Goal: Communication & Community: Answer question/provide support

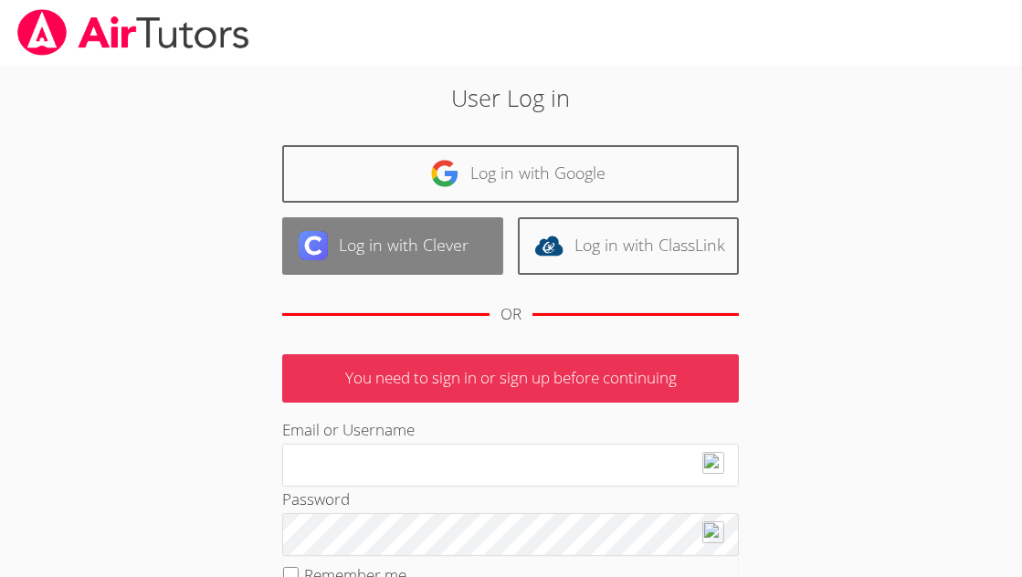
type input "[EMAIL_ADDRESS][DOMAIN_NAME]"
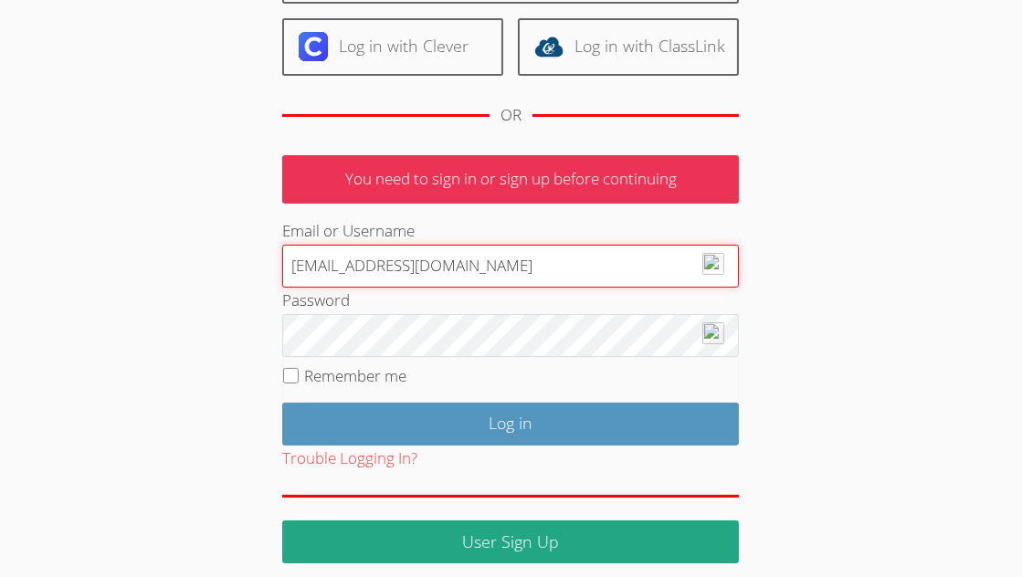
scroll to position [207, 0]
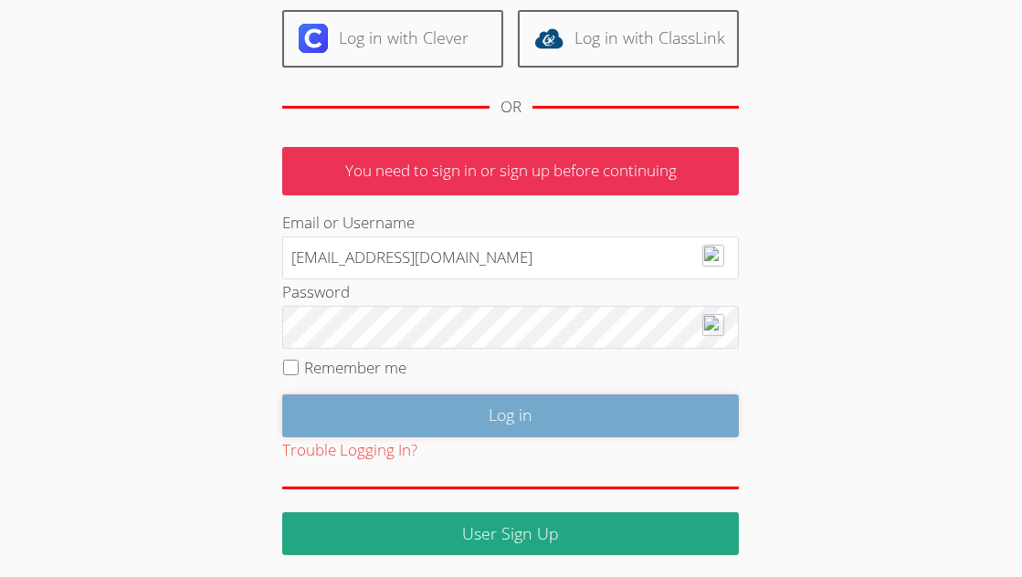
click at [513, 406] on input "Log in" at bounding box center [510, 416] width 457 height 43
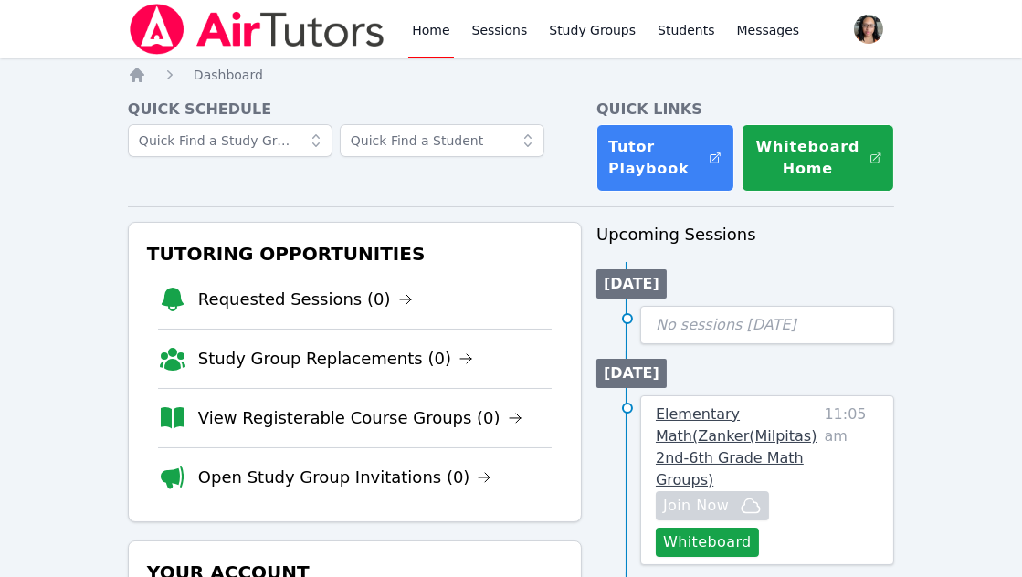
click at [700, 438] on span "Elementary Math ( Zanker(Milpitas) 2nd-6th Grade Math Groups )" at bounding box center [737, 447] width 162 height 83
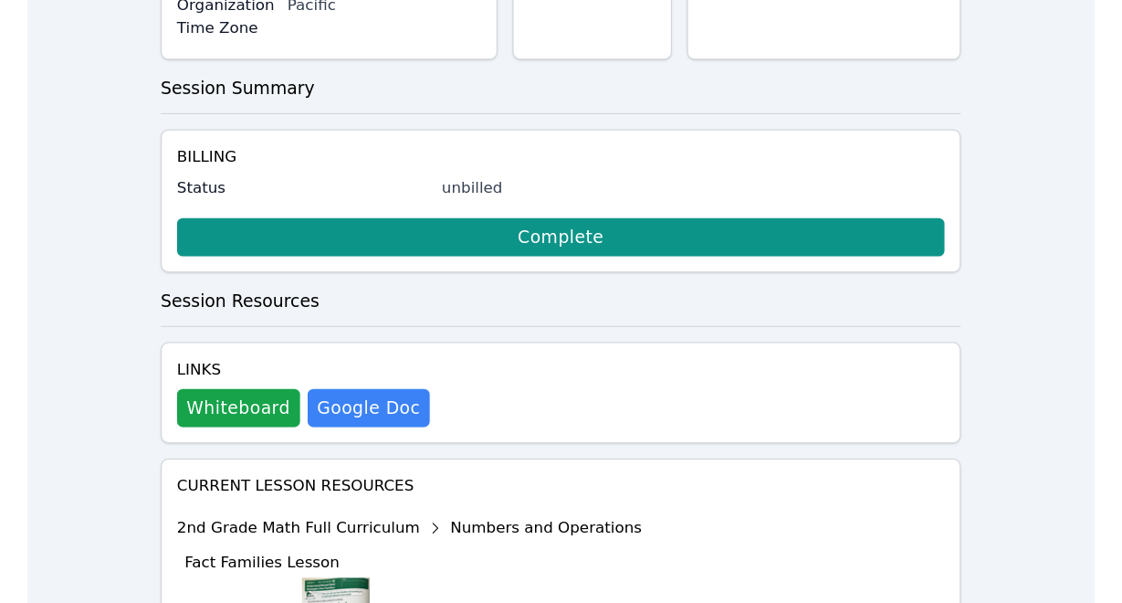
scroll to position [376, 0]
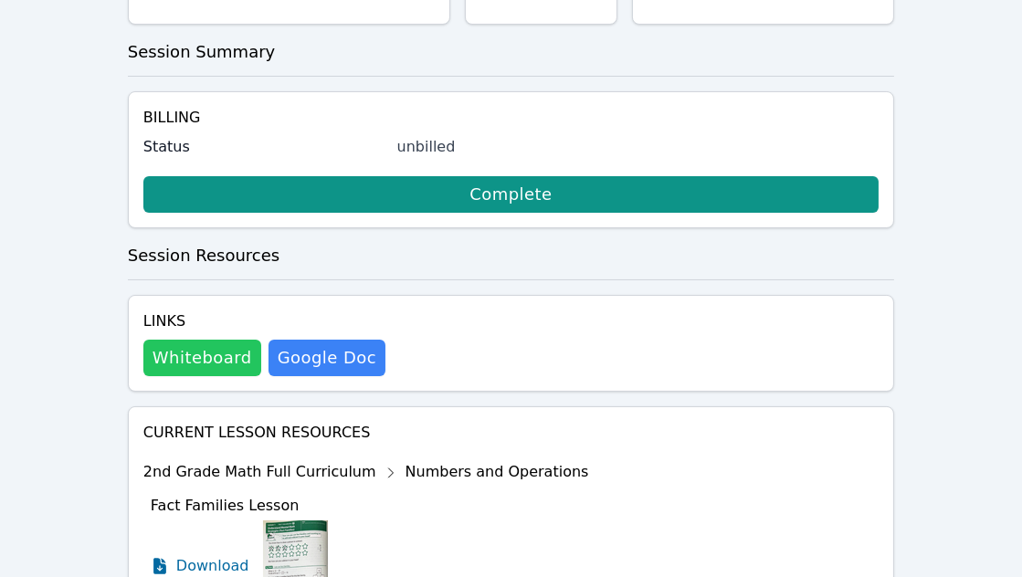
click at [220, 357] on button "Whiteboard" at bounding box center [202, 358] width 118 height 37
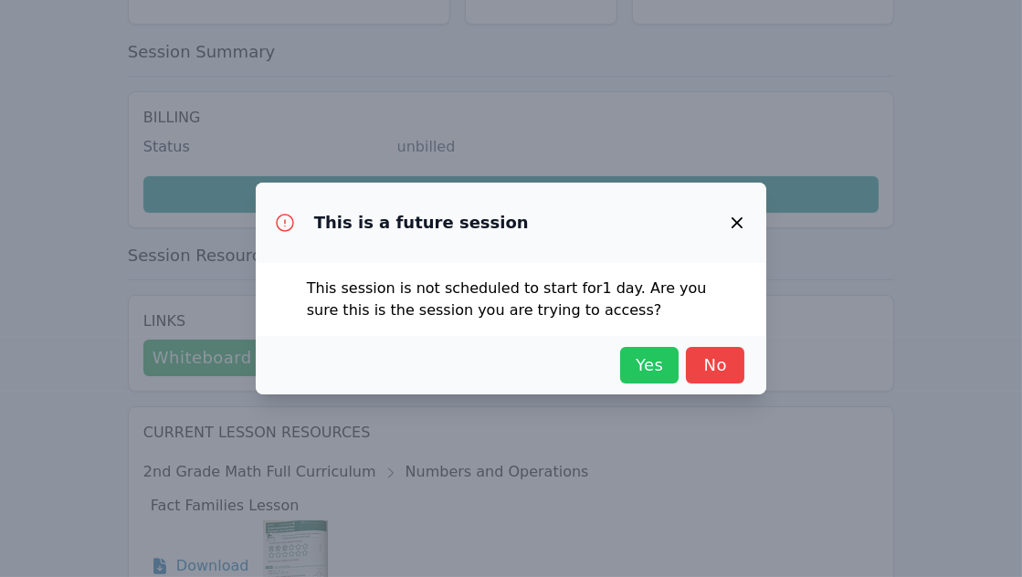
click at [636, 363] on span "Yes" at bounding box center [649, 366] width 40 height 26
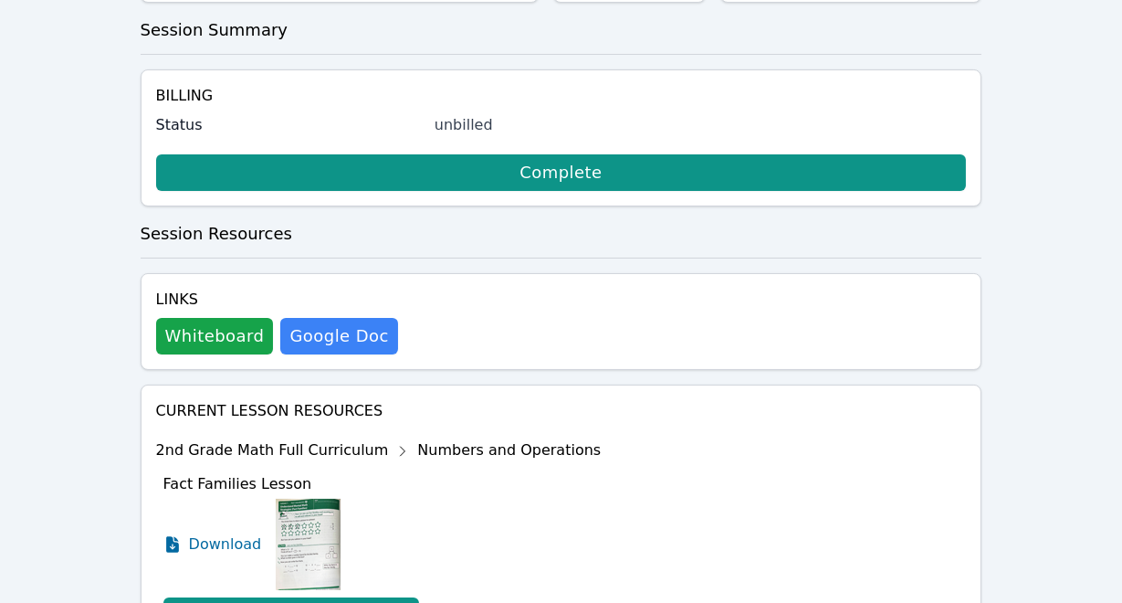
scroll to position [0, 0]
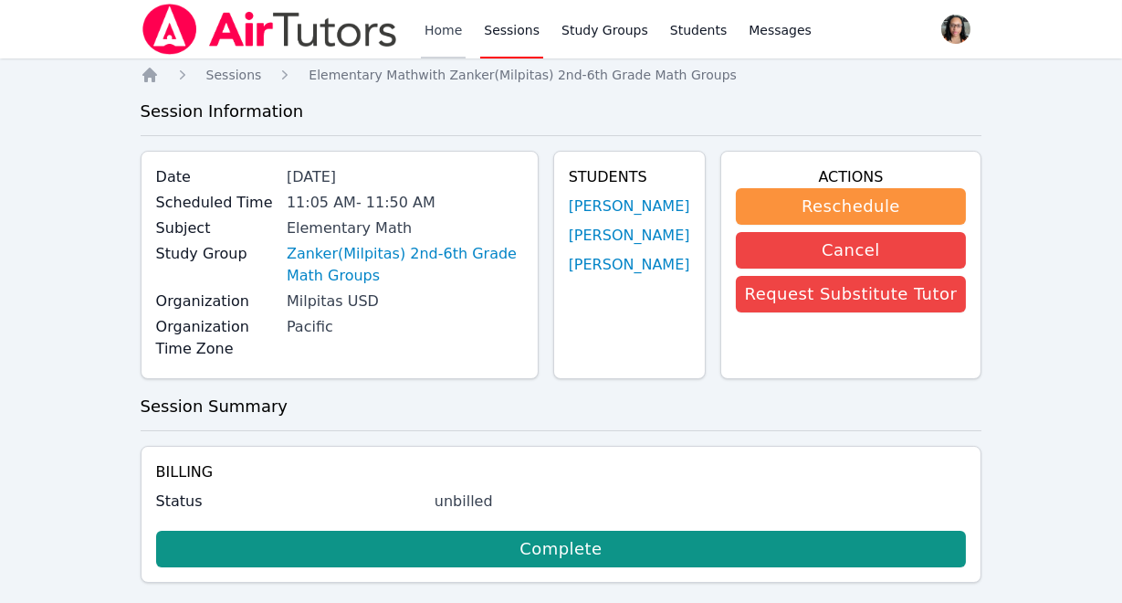
click at [451, 29] on link "Home" at bounding box center [443, 29] width 45 height 58
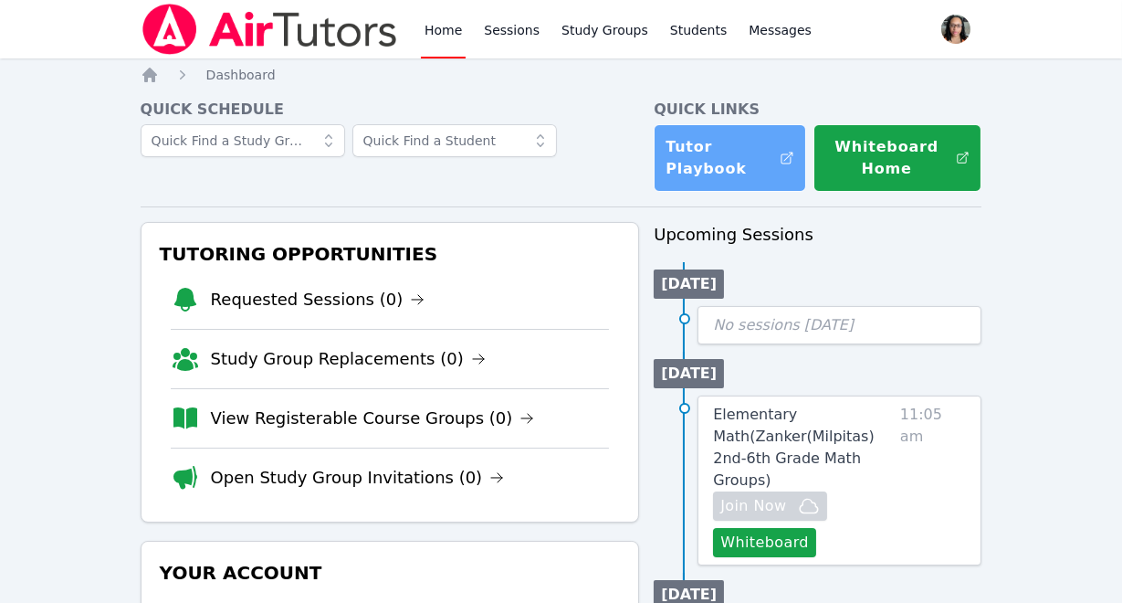
click at [706, 146] on link "Tutor Playbook" at bounding box center [730, 158] width 152 height 68
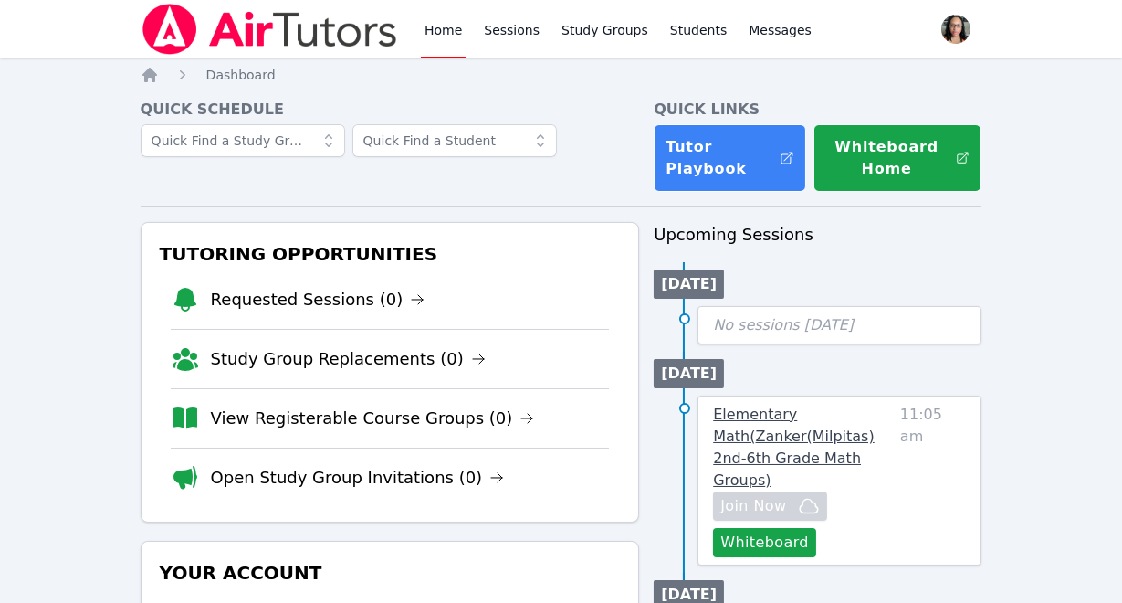
click at [751, 437] on span "Elementary Math ( Zanker(Milpitas) 2nd-6th Grade Math Groups )" at bounding box center [794, 447] width 162 height 83
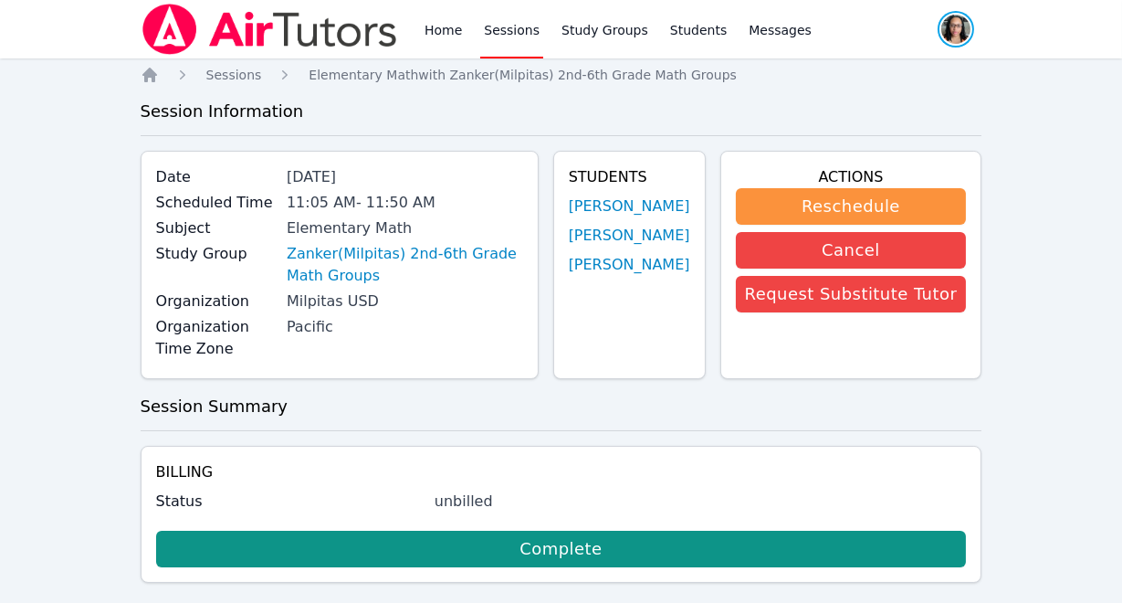
click at [950, 25] on span "button" at bounding box center [956, 29] width 40 height 40
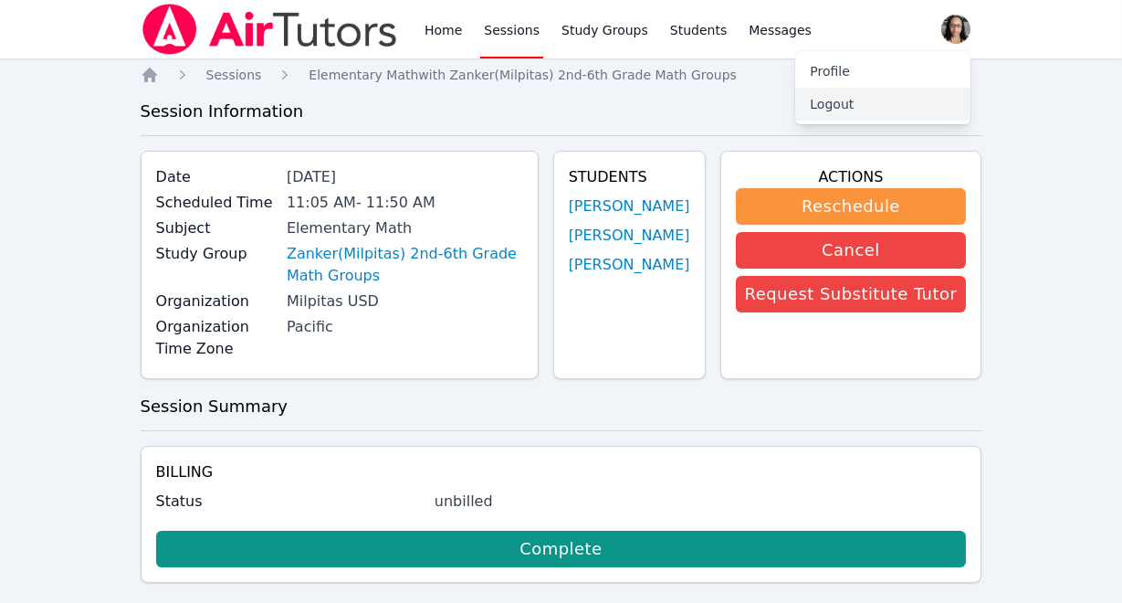
click at [882, 113] on button "Logout" at bounding box center [882, 104] width 175 height 33
